Goal: Task Accomplishment & Management: Complete application form

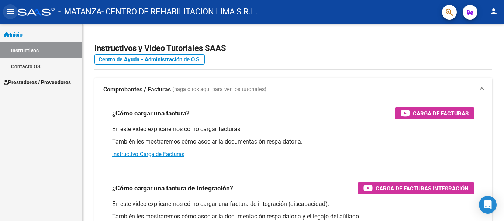
click at [11, 11] on mat-icon "menu" at bounding box center [10, 11] width 9 height 9
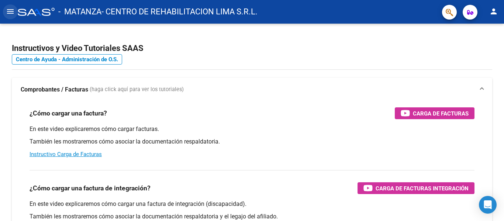
click at [11, 11] on mat-icon "menu" at bounding box center [10, 11] width 9 height 9
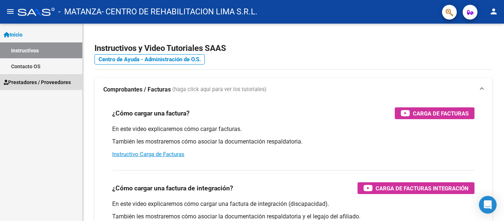
click at [16, 80] on span "Prestadores / Proveedores" at bounding box center [37, 82] width 67 height 8
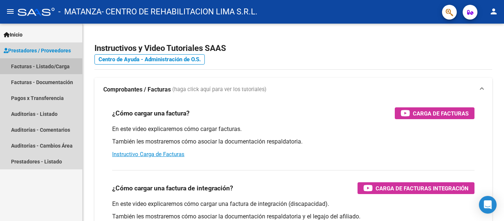
click at [35, 67] on link "Facturas - Listado/Carga" at bounding box center [41, 66] width 82 height 16
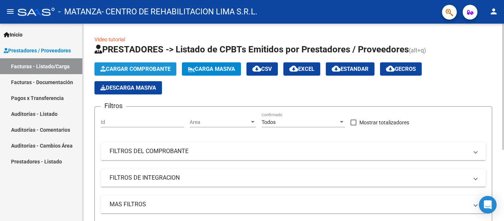
click at [124, 68] on span "Cargar Comprobante" at bounding box center [135, 69] width 70 height 7
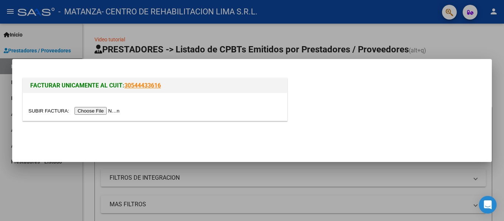
click at [104, 110] on input "file" at bounding box center [74, 111] width 93 height 8
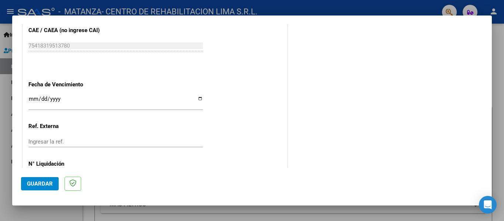
scroll to position [406, 0]
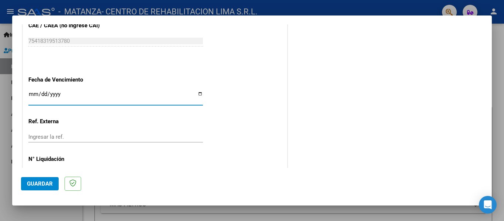
click at [29, 92] on input "Ingresar la fecha" at bounding box center [115, 97] width 175 height 12
type input "0205-11-01"
type input "[DATE]"
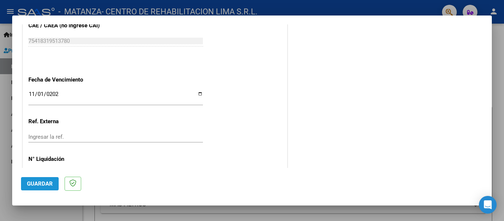
click at [48, 182] on span "Guardar" at bounding box center [40, 184] width 26 height 7
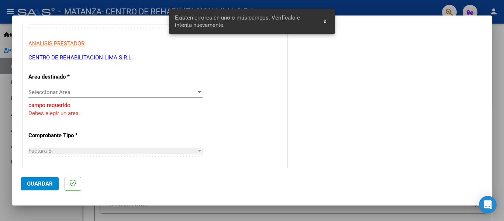
scroll to position [118, 0]
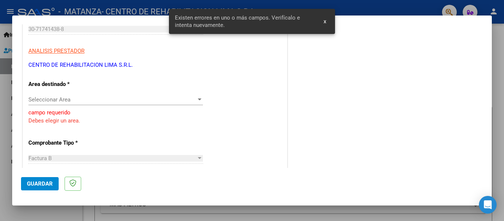
click at [98, 95] on div "Seleccionar Area Seleccionar Area" at bounding box center [115, 99] width 175 height 11
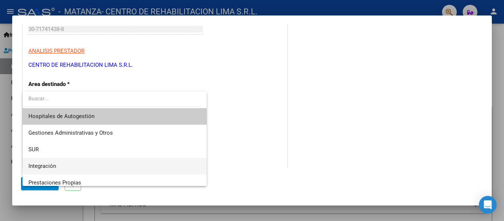
click at [71, 167] on span "Integración" at bounding box center [114, 166] width 172 height 17
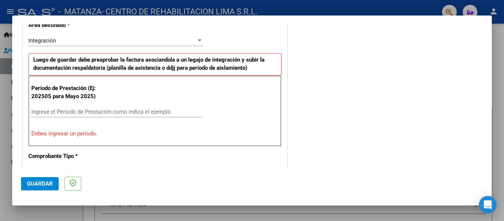
scroll to position [196, 0]
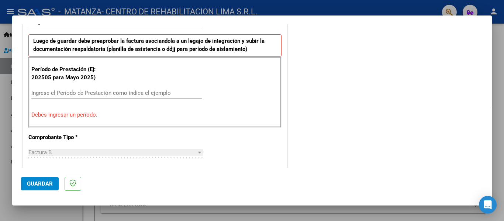
click at [83, 94] on input "Ingrese el Período de Prestación como indica el ejemplo" at bounding box center [116, 93] width 171 height 7
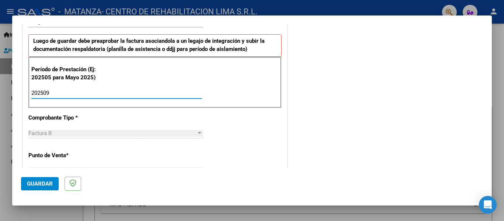
type input "202509"
click at [50, 184] on span "Guardar" at bounding box center [40, 184] width 26 height 7
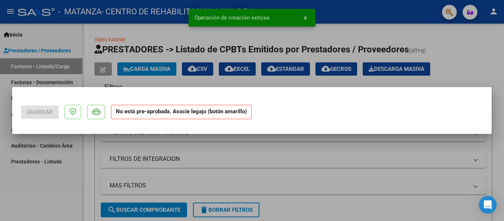
scroll to position [0, 0]
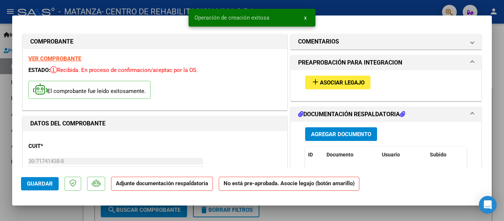
click at [328, 81] on span "Asociar Legajo" at bounding box center [342, 82] width 45 height 7
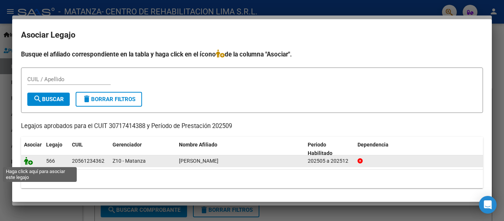
click at [29, 159] on icon at bounding box center [28, 161] width 9 height 8
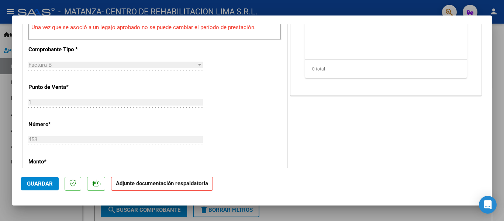
scroll to position [279, 0]
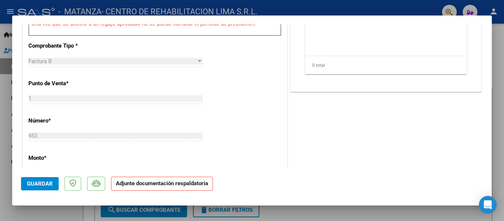
click at [146, 182] on strong "Adjunte documentación respaldatoria" at bounding box center [162, 183] width 92 height 7
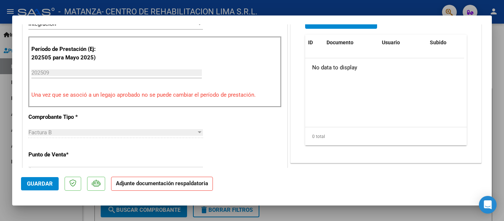
scroll to position [193, 0]
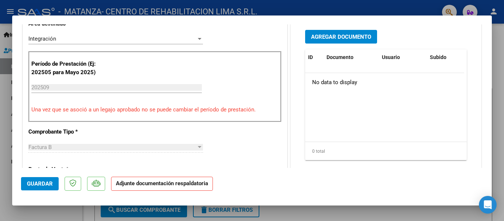
click at [331, 37] on span "Agregar Documento" at bounding box center [341, 37] width 60 height 7
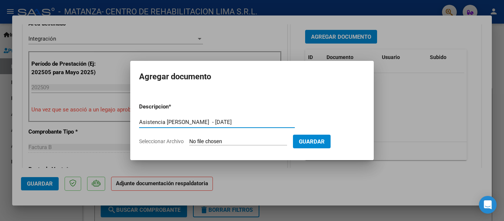
type input "Asistencia [PERSON_NAME] - [DATE]"
click at [209, 138] on input "Seleccionar Archivo" at bounding box center [238, 141] width 98 height 7
type input "C:\fakepath\Asistencia [PERSON_NAME] - [DATE].pdf"
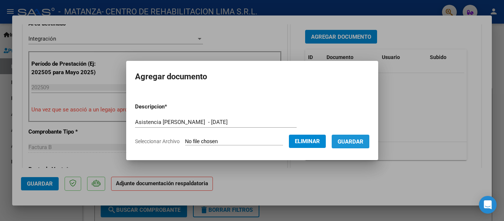
click at [361, 145] on button "Guardar" at bounding box center [351, 142] width 38 height 14
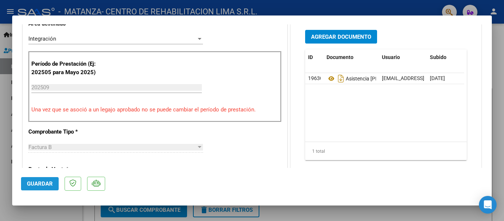
click at [44, 184] on span "Guardar" at bounding box center [40, 184] width 26 height 7
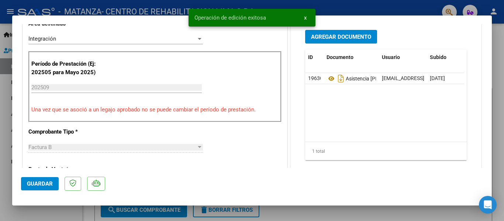
click at [0, 133] on div at bounding box center [252, 110] width 504 height 221
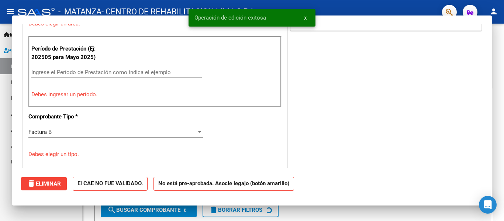
scroll to position [0, 0]
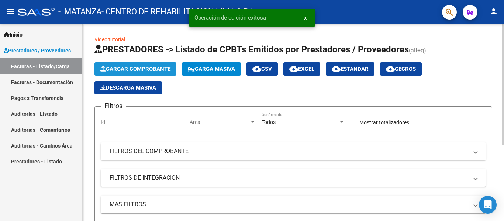
click at [108, 69] on span "Cargar Comprobante" at bounding box center [135, 69] width 70 height 7
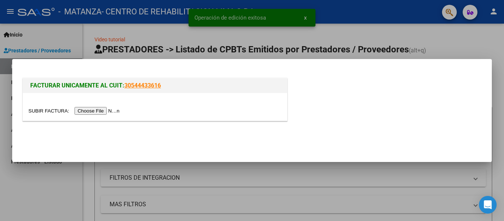
click at [104, 107] on input "file" at bounding box center [74, 111] width 93 height 8
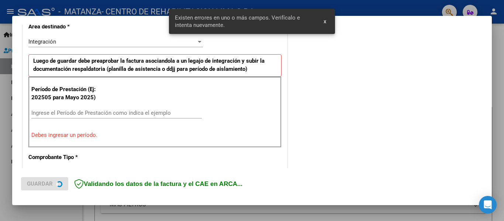
scroll to position [185, 0]
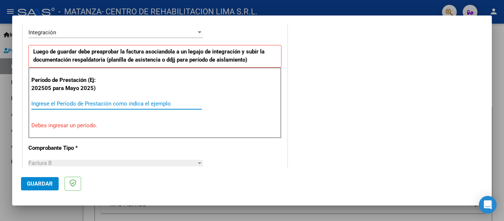
drag, startPoint x: 123, startPoint y: 106, endPoint x: 115, endPoint y: 106, distance: 7.8
click at [115, 106] on input "Ingrese el Período de Prestación como indica el ejemplo" at bounding box center [116, 103] width 171 height 7
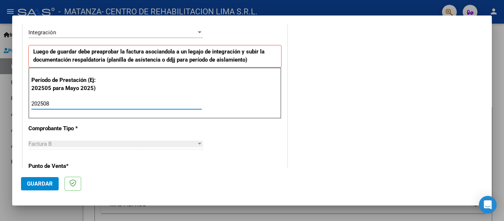
type input "202508"
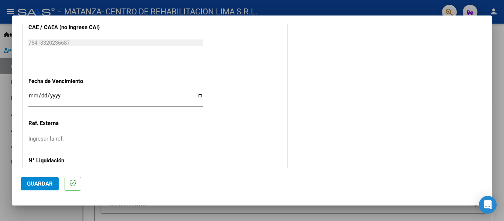
scroll to position [486, 0]
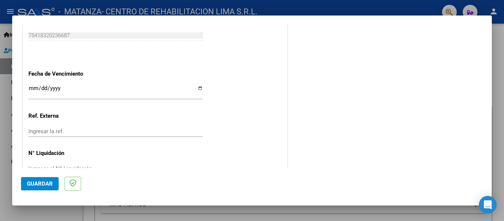
click at [33, 84] on div "Ingresar la fecha" at bounding box center [115, 92] width 175 height 16
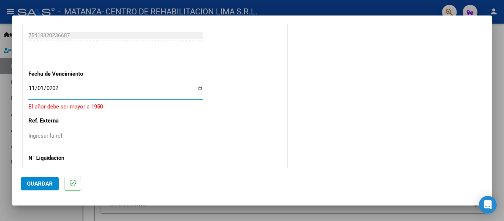
type input "[DATE]"
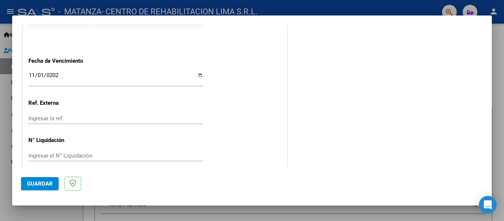
scroll to position [506, 0]
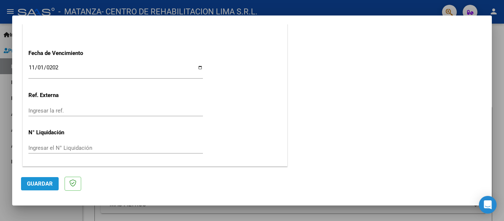
click at [31, 188] on button "Guardar" at bounding box center [40, 183] width 38 height 13
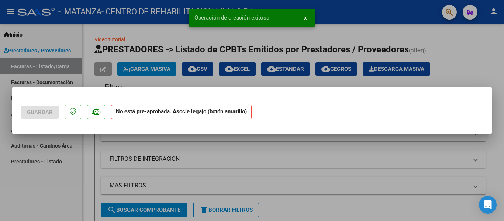
scroll to position [0, 0]
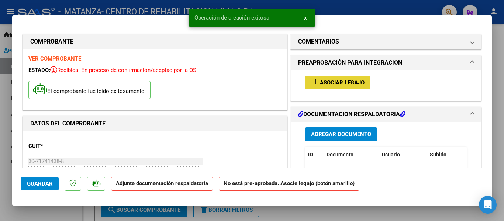
click at [350, 79] on span "Asociar Legajo" at bounding box center [342, 82] width 45 height 7
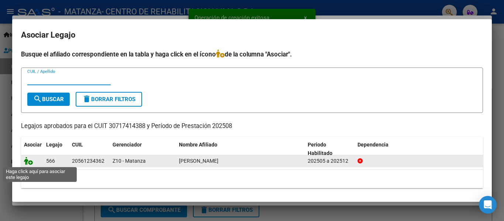
click at [27, 159] on icon at bounding box center [28, 161] width 9 height 8
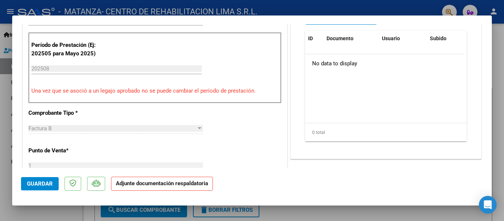
scroll to position [193, 0]
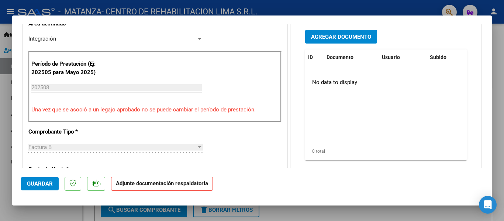
click at [339, 39] on span "Agregar Documento" at bounding box center [341, 37] width 60 height 7
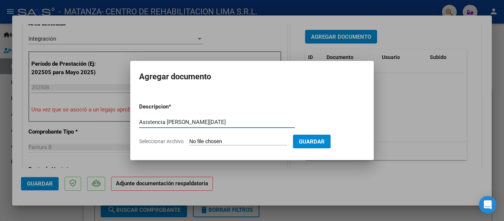
type input "Asistencia [PERSON_NAME][DATE]"
click at [221, 138] on input "Seleccionar Archivo" at bounding box center [238, 141] width 98 height 7
type input "C:\fakepath\Asistencia [PERSON_NAME][DATE].pdf"
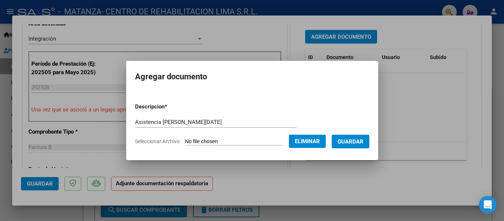
click at [352, 143] on span "Guardar" at bounding box center [351, 141] width 26 height 7
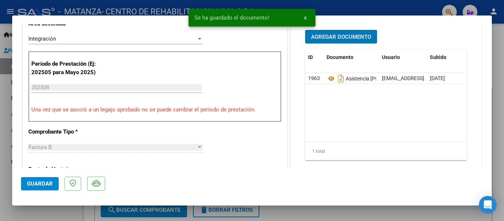
click at [49, 184] on span "Guardar" at bounding box center [40, 184] width 26 height 7
click at [499, 18] on div at bounding box center [252, 110] width 504 height 221
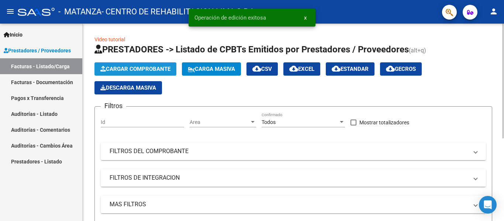
click at [121, 63] on button "Cargar Comprobante" at bounding box center [136, 68] width 82 height 13
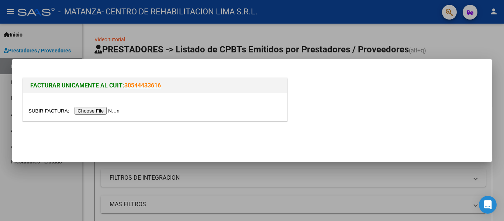
click at [115, 109] on input "file" at bounding box center [74, 111] width 93 height 8
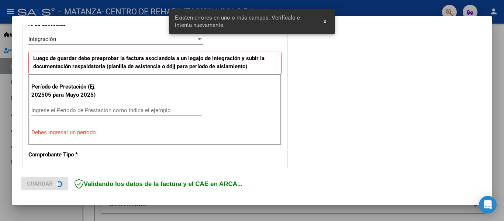
scroll to position [185, 0]
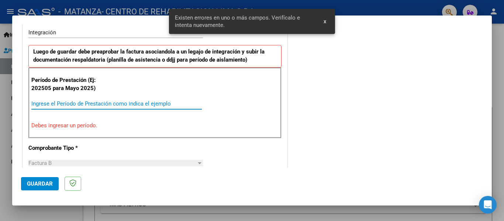
click at [96, 106] on input "Ingrese el Período de Prestación como indica el ejemplo" at bounding box center [116, 103] width 171 height 7
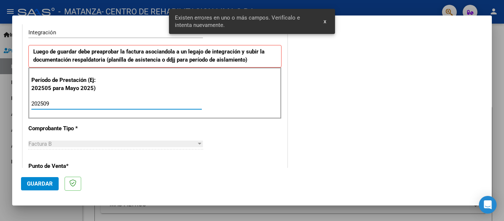
type input "202509"
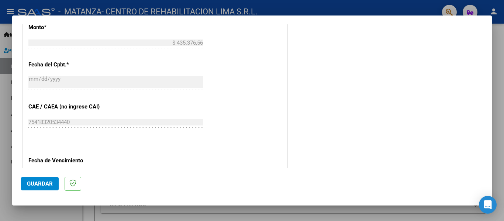
scroll to position [451, 0]
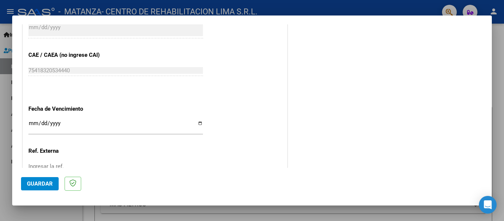
click at [32, 124] on input "Ingresar la fecha" at bounding box center [115, 126] width 175 height 12
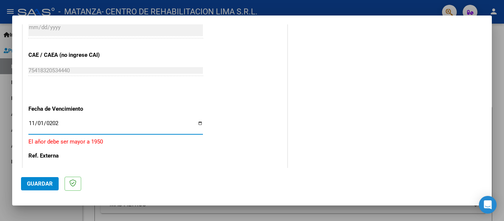
type input "[DATE]"
click at [41, 182] on span "Guardar" at bounding box center [40, 184] width 26 height 7
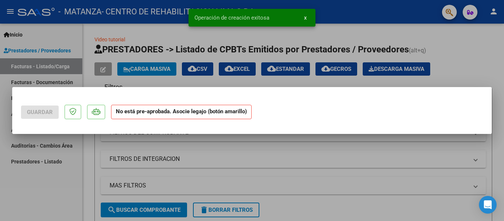
scroll to position [0, 0]
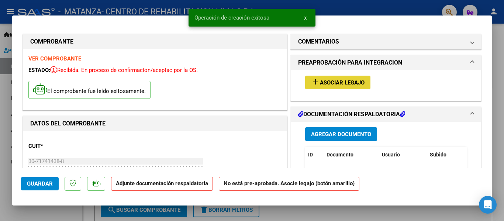
click at [336, 83] on span "Asociar Legajo" at bounding box center [342, 82] width 45 height 7
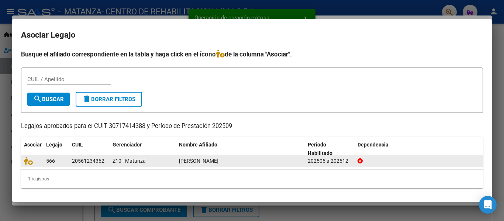
click at [23, 161] on datatable-body-cell at bounding box center [32, 160] width 22 height 11
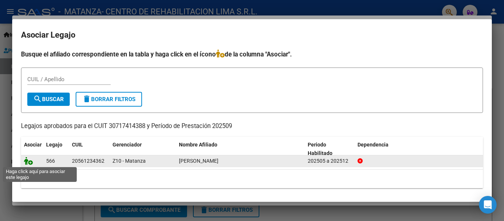
click at [29, 159] on icon at bounding box center [28, 161] width 9 height 8
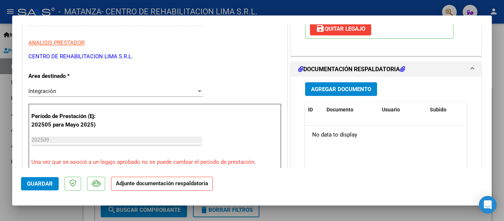
scroll to position [148, 0]
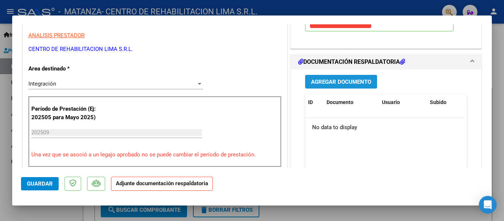
click at [360, 79] on span "Agregar Documento" at bounding box center [341, 82] width 60 height 7
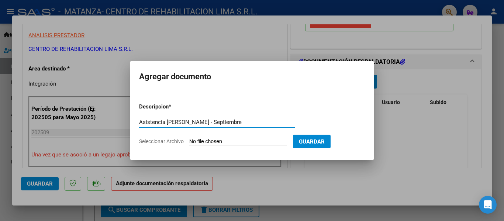
type input "Asistencia [PERSON_NAME] - Septiembre"
click at [235, 143] on input "Seleccionar Archivo" at bounding box center [238, 141] width 98 height 7
type input "C:\fakepath\Asistencia [PERSON_NAME] - [DATE].pdf"
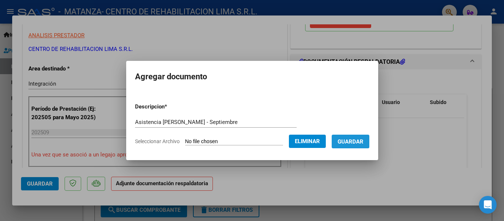
click at [355, 136] on button "Guardar" at bounding box center [351, 142] width 38 height 14
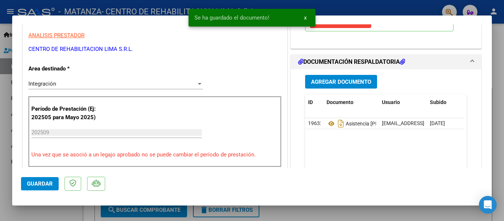
click at [0, 31] on div at bounding box center [252, 110] width 504 height 221
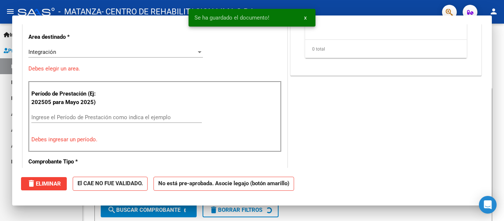
scroll to position [0, 0]
